Goal: Task Accomplishment & Management: Use online tool/utility

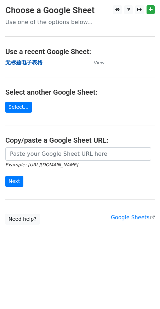
click at [38, 65] on strong "无标题电子表格" at bounding box center [23, 62] width 37 height 6
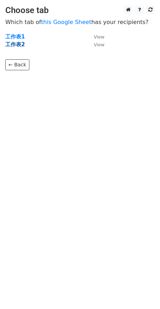
click at [17, 46] on strong "工作表2" at bounding box center [14, 44] width 19 height 6
